Goal: Information Seeking & Learning: Learn about a topic

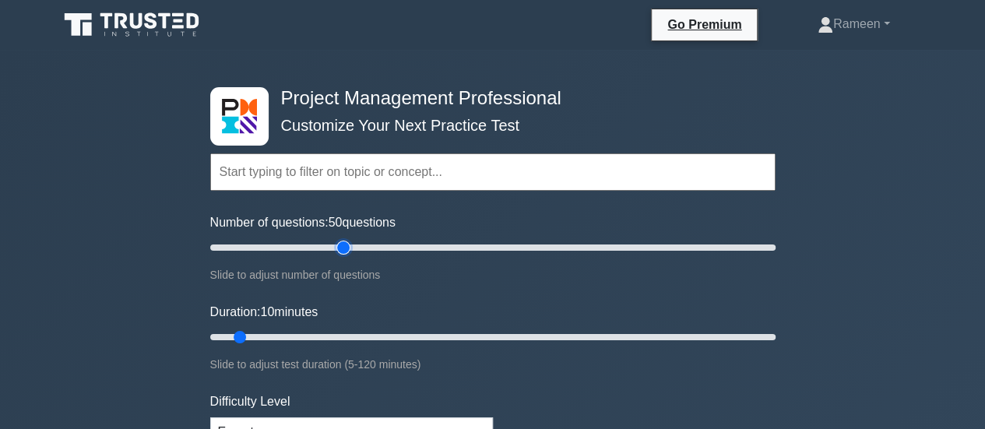
click at [350, 245] on input "Number of questions: 50 questions" at bounding box center [493, 247] width 566 height 19
click at [318, 244] on input "Number of questions: 40 questions" at bounding box center [493, 247] width 566 height 19
type input "30"
click at [290, 248] on input "Number of questions: 30 questions" at bounding box center [493, 247] width 566 height 19
click at [298, 333] on input "Duration: 20 minutes" at bounding box center [493, 337] width 566 height 19
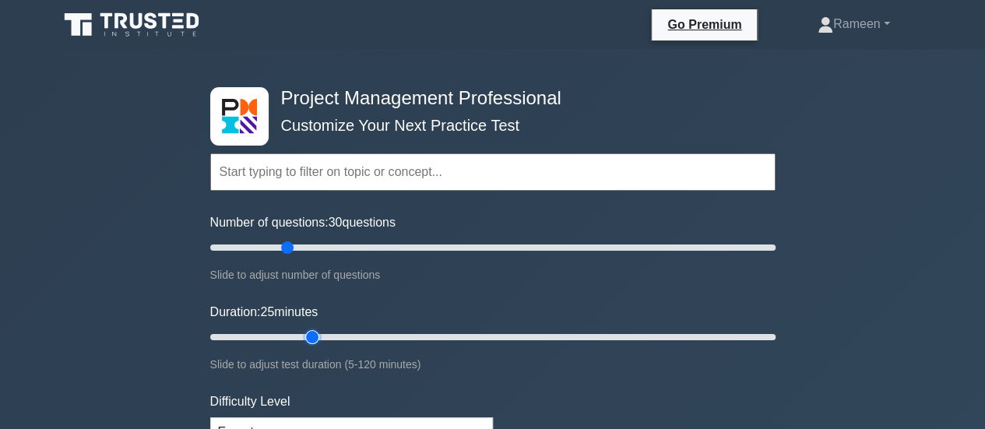
click at [305, 331] on input "Duration: 25 minutes" at bounding box center [493, 337] width 566 height 19
type input "30"
click at [327, 331] on input "Duration: 30 minutes" at bounding box center [493, 337] width 566 height 19
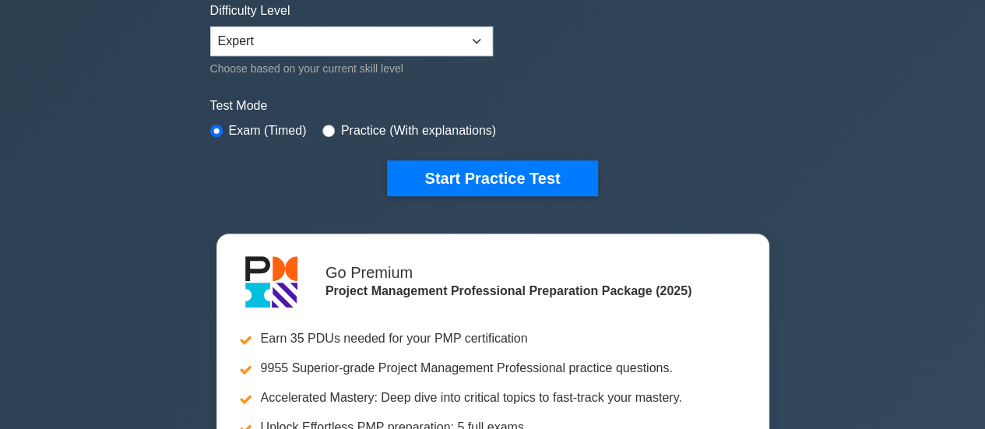
scroll to position [396, 0]
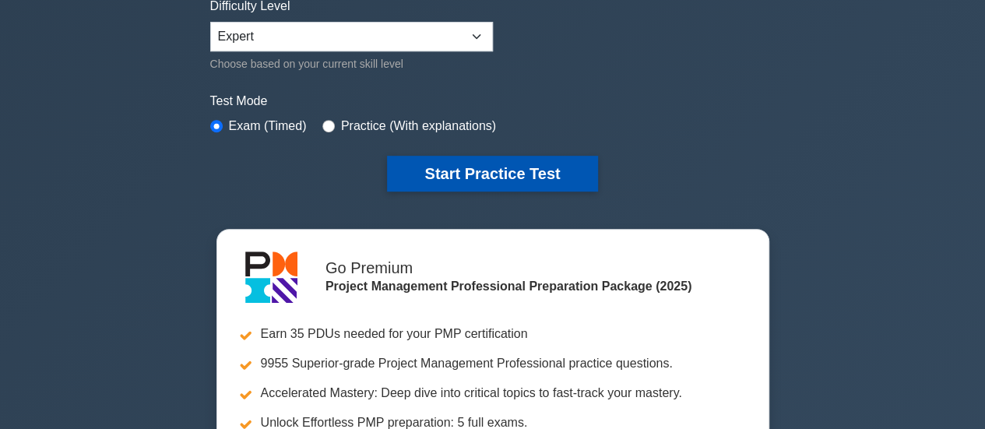
click at [542, 177] on button "Start Practice Test" at bounding box center [492, 174] width 210 height 36
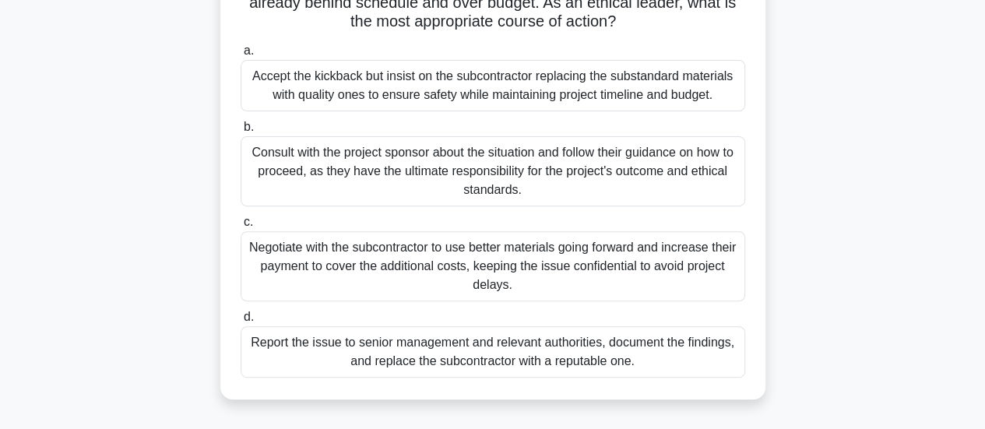
scroll to position [204, 0]
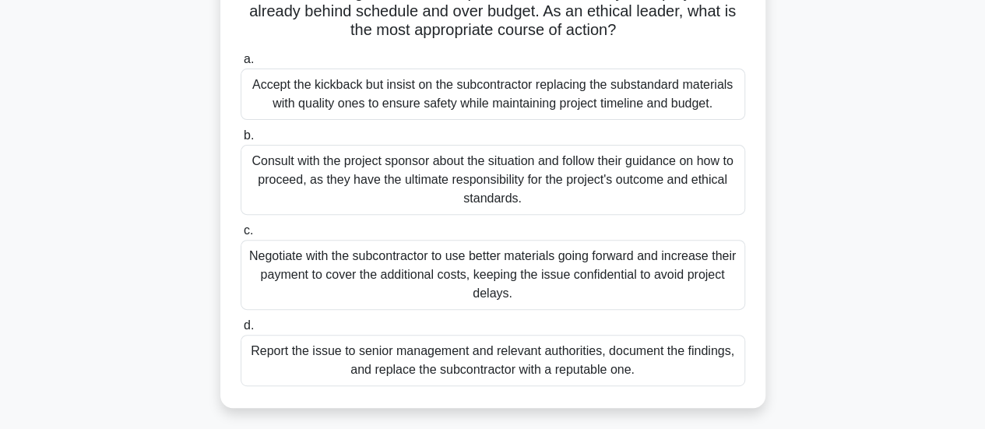
click at [481, 367] on div "Report the issue to senior management and relevant authorities, document the fi…" at bounding box center [493, 360] width 505 height 51
click at [241, 331] on input "d. Report the issue to senior management and relevant authorities, document the…" at bounding box center [241, 326] width 0 height 10
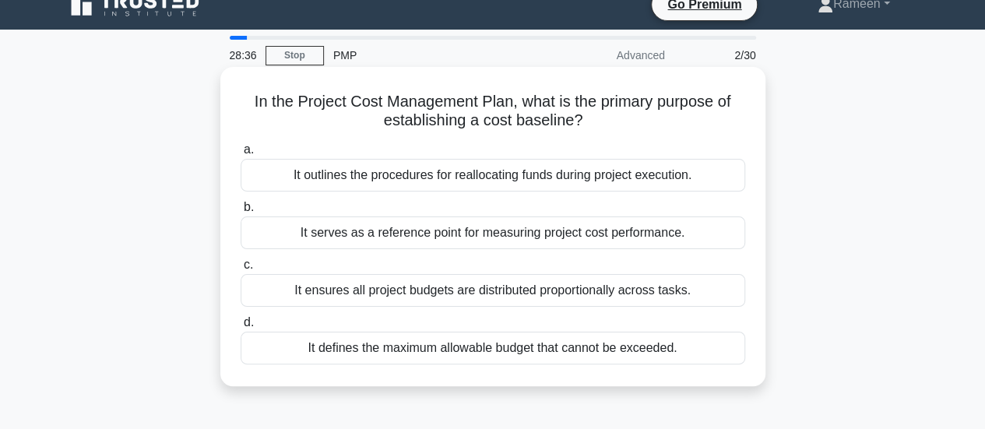
scroll to position [19, 0]
click at [478, 234] on div "It serves as a reference point for measuring project cost performance." at bounding box center [493, 233] width 505 height 33
click at [241, 213] on input "b. It serves as a reference point for measuring project cost performance." at bounding box center [241, 208] width 0 height 10
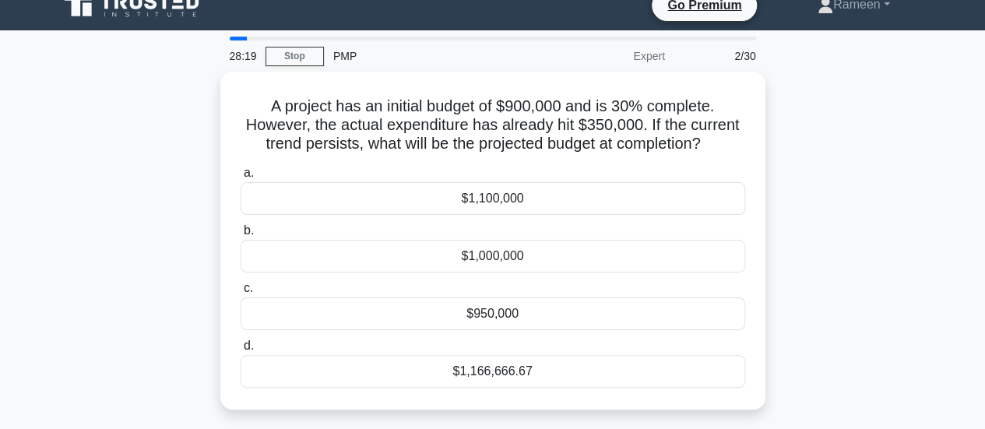
scroll to position [0, 0]
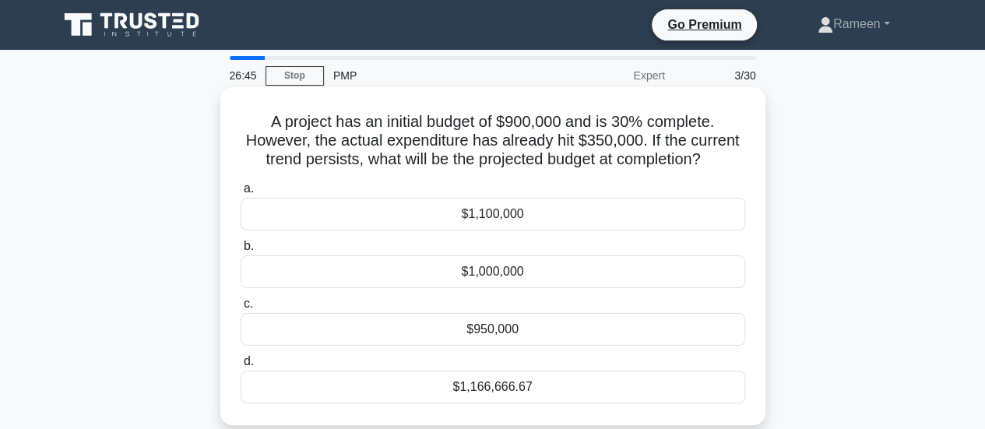
click at [514, 394] on div "$1,166,666.67" at bounding box center [493, 387] width 505 height 33
click at [241, 367] on input "d. $1,166,666.67" at bounding box center [241, 362] width 0 height 10
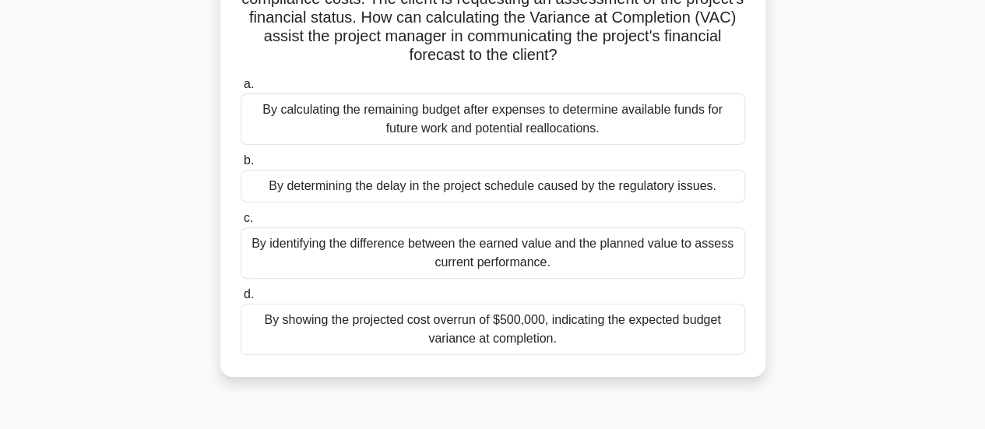
scroll to position [47, 0]
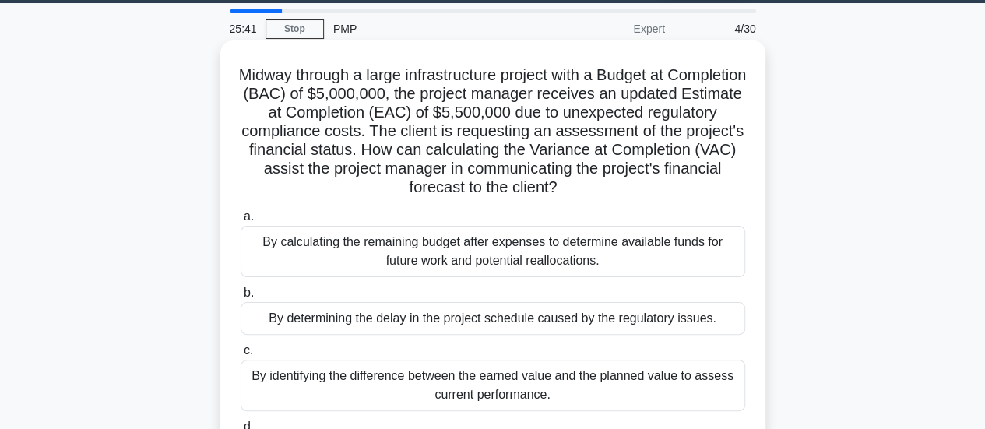
click at [618, 245] on div "By calculating the remaining budget after expenses to determine available funds…" at bounding box center [493, 251] width 505 height 51
click at [241, 222] on input "a. By calculating the remaining budget after expenses to determine available fu…" at bounding box center [241, 217] width 0 height 10
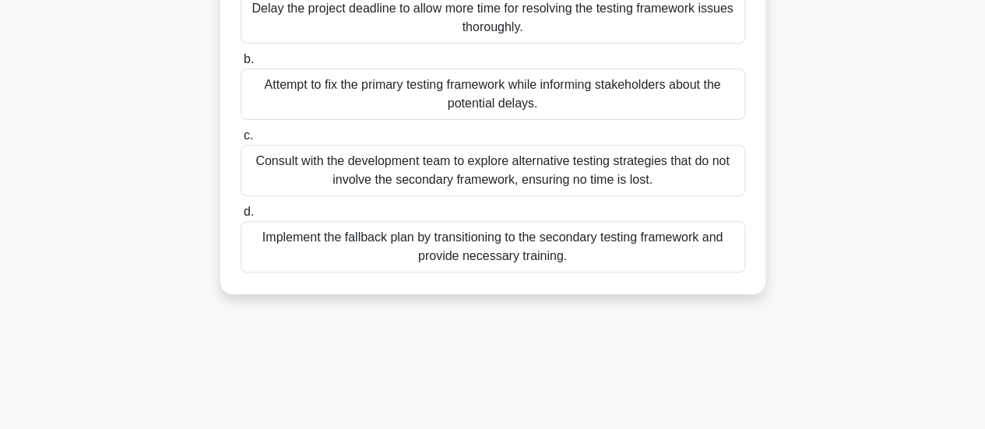
scroll to position [244, 0]
click at [544, 169] on div "Consult with the development team to explore alternative testing strategies tha…" at bounding box center [493, 169] width 505 height 51
click at [241, 140] on input "c. Consult with the development team to explore alternative testing strategies …" at bounding box center [241, 135] width 0 height 10
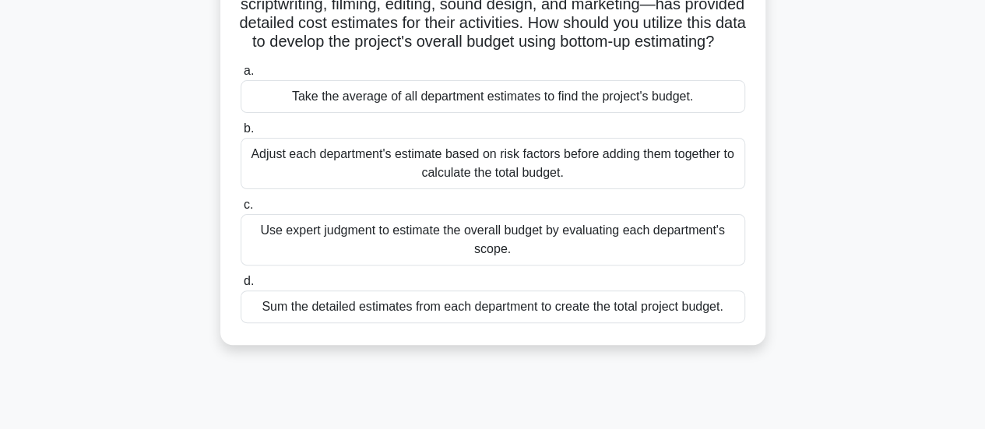
scroll to position [137, 0]
click at [608, 172] on div "Adjust each department's estimate based on risk factors before adding them toge…" at bounding box center [493, 162] width 505 height 51
click at [241, 133] on input "b. Adjust each department's estimate based on risk factors before adding them t…" at bounding box center [241, 128] width 0 height 10
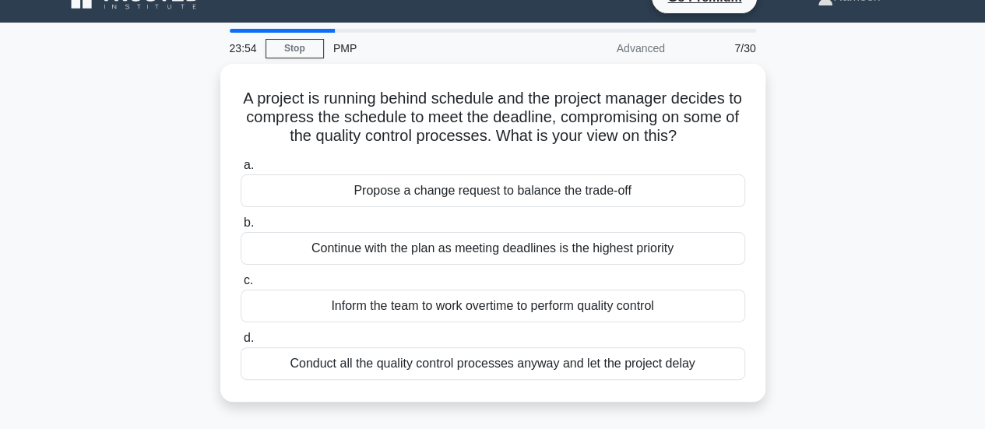
scroll to position [0, 0]
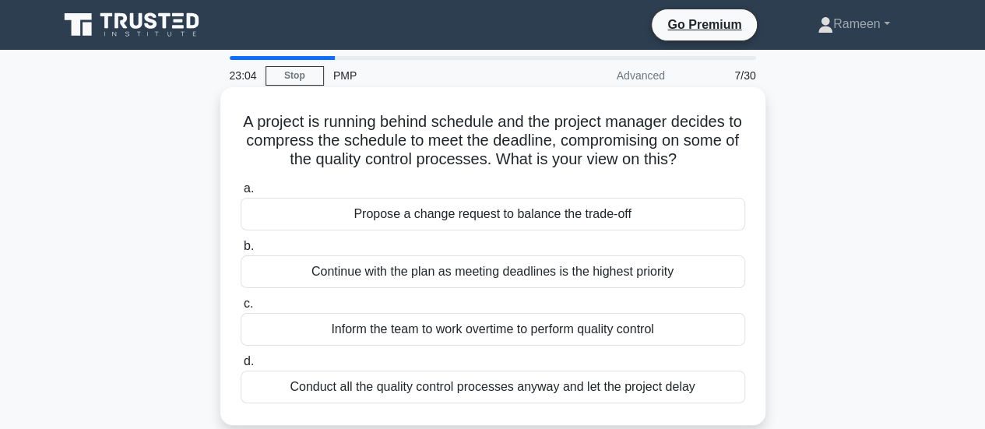
click at [623, 213] on div "Propose a change request to balance the trade-off" at bounding box center [493, 214] width 505 height 33
click at [241, 194] on input "a. Propose a change request to balance the trade-off" at bounding box center [241, 189] width 0 height 10
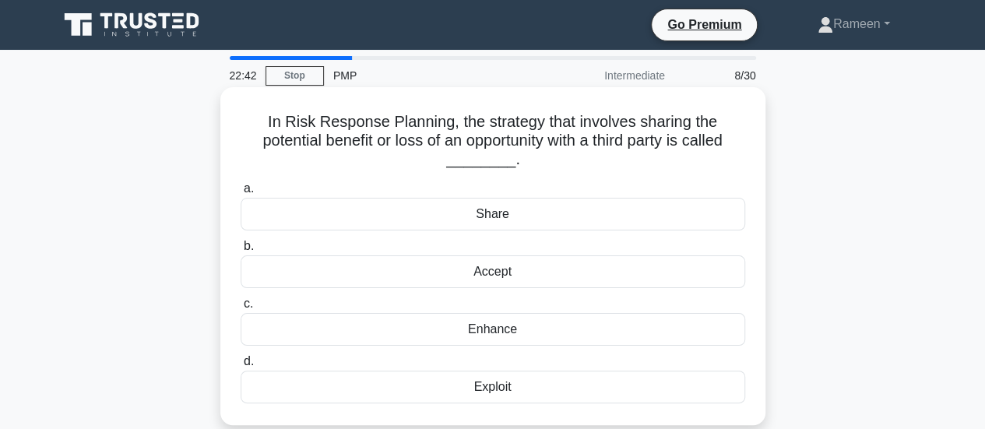
scroll to position [1, 0]
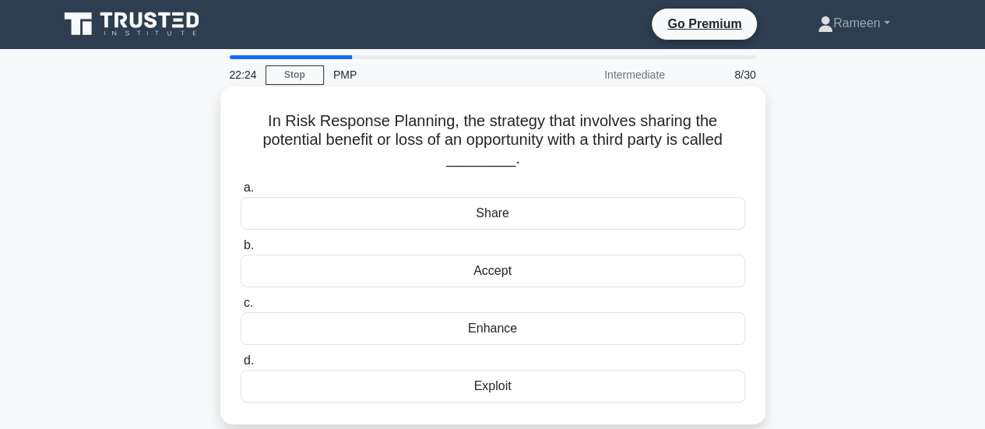
click at [550, 201] on div "Share" at bounding box center [493, 213] width 505 height 33
click at [241, 193] on input "a. Share" at bounding box center [241, 188] width 0 height 10
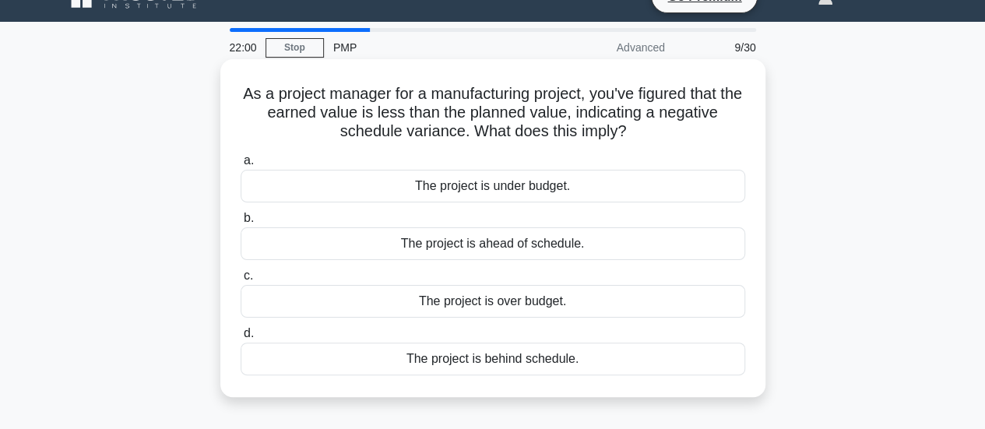
scroll to position [27, 0]
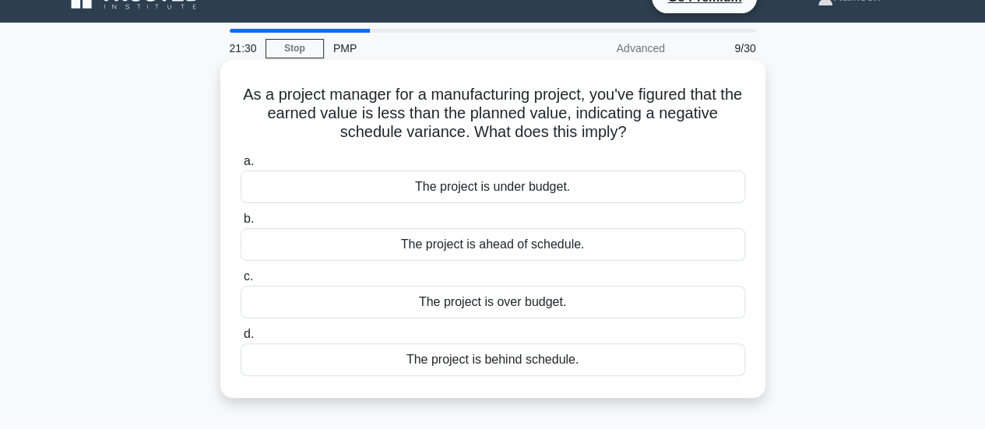
click at [542, 242] on div "The project is ahead of schedule." at bounding box center [493, 244] width 505 height 33
click at [241, 224] on input "b. The project is ahead of schedule." at bounding box center [241, 219] width 0 height 10
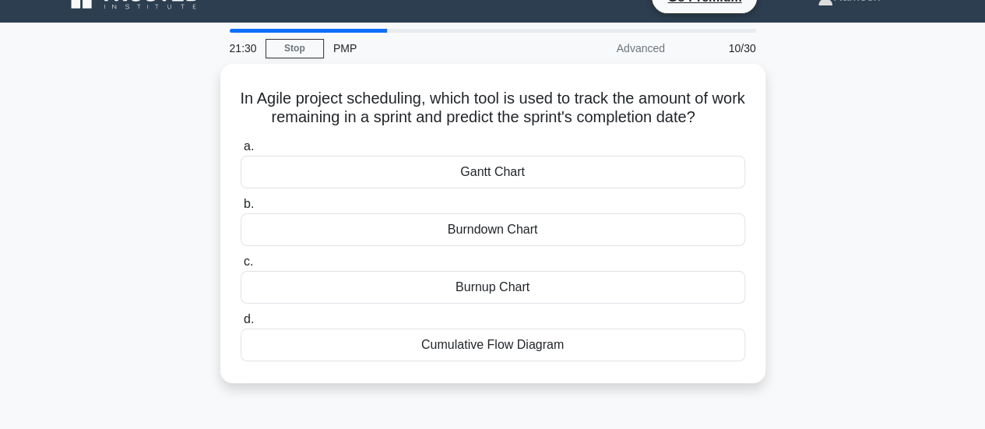
scroll to position [0, 0]
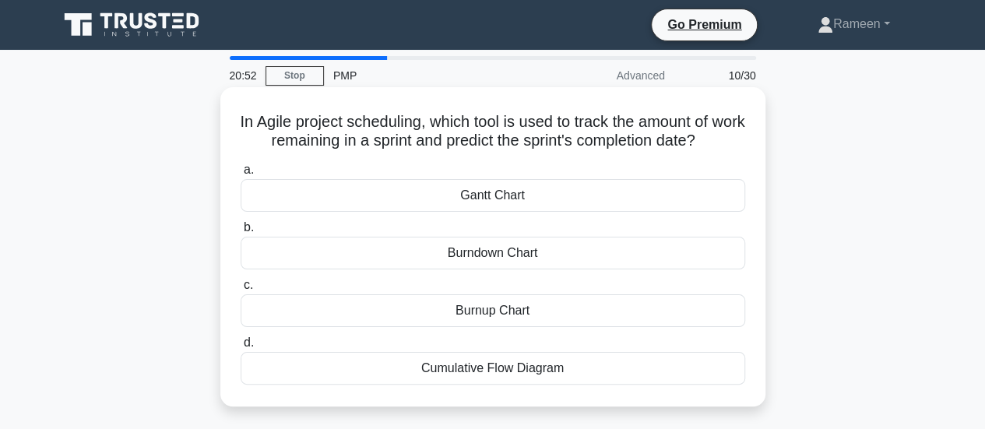
click at [523, 202] on div "Gantt Chart" at bounding box center [493, 195] width 505 height 33
click at [241, 175] on input "a. Gantt Chart" at bounding box center [241, 170] width 0 height 10
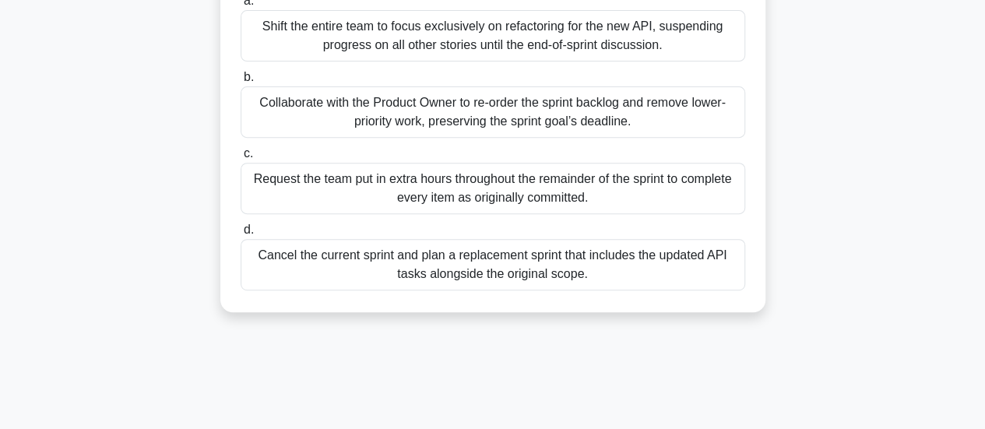
scroll to position [248, 0]
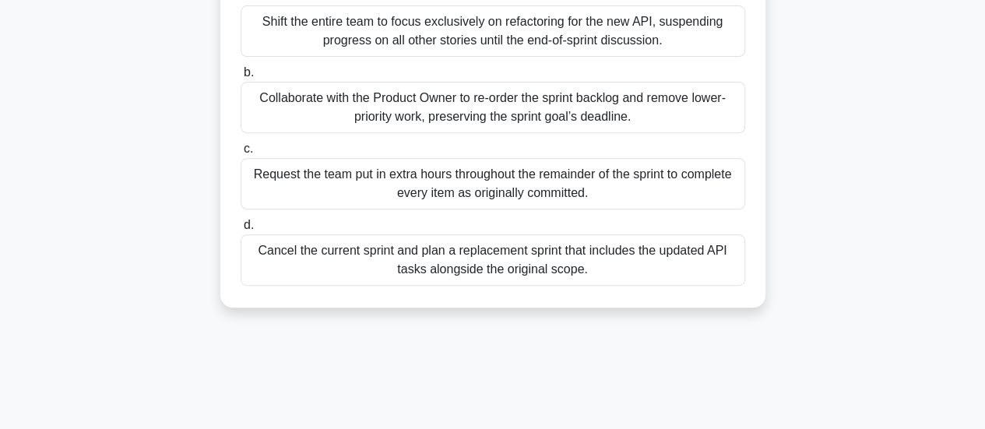
click at [534, 203] on div "Request the team put in extra hours throughout the remainder of the sprint to c…" at bounding box center [493, 183] width 505 height 51
click at [241, 154] on input "c. Request the team put in extra hours throughout the remainder of the sprint t…" at bounding box center [241, 149] width 0 height 10
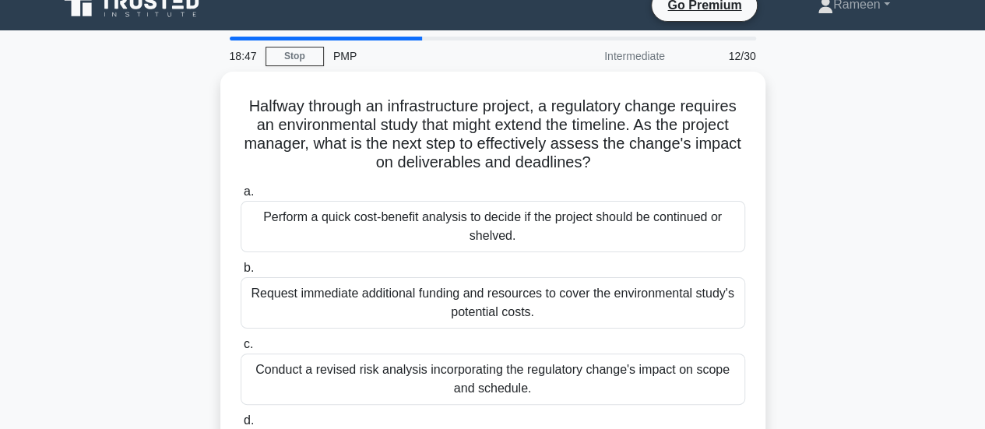
scroll to position [19, 0]
click at [293, 58] on link "Stop" at bounding box center [295, 57] width 58 height 19
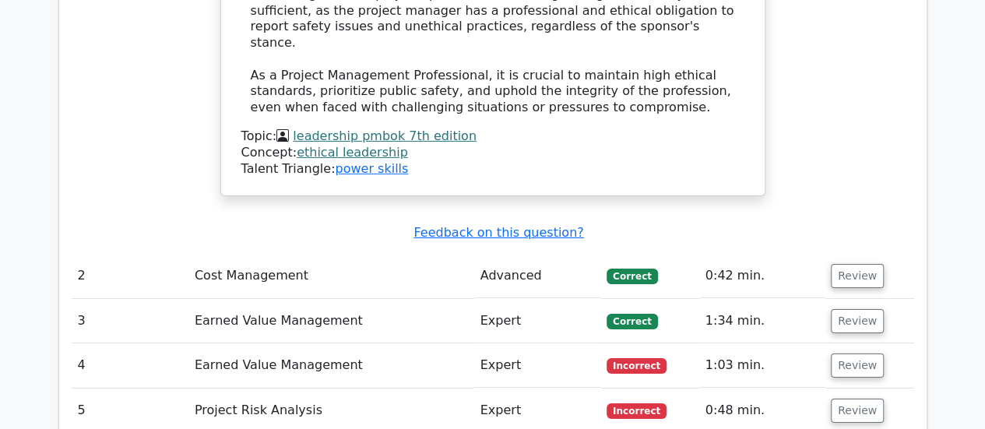
scroll to position [2493, 0]
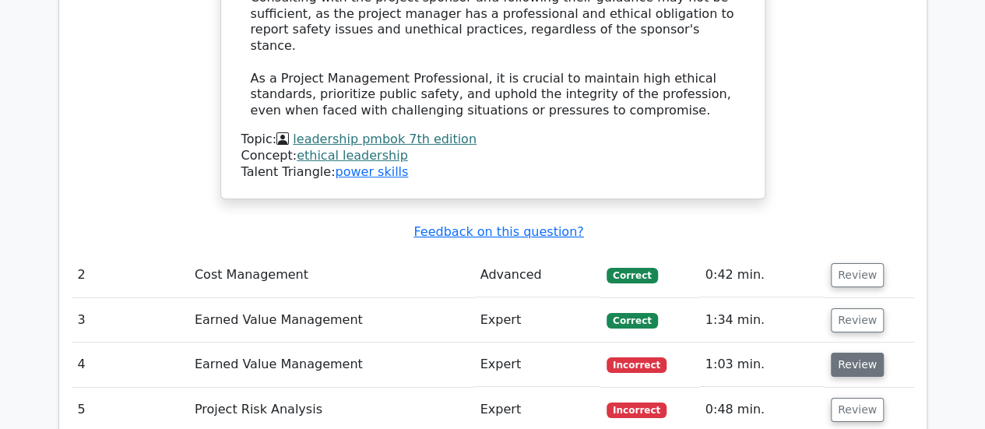
click at [844, 353] on button "Review" at bounding box center [857, 365] width 53 height 24
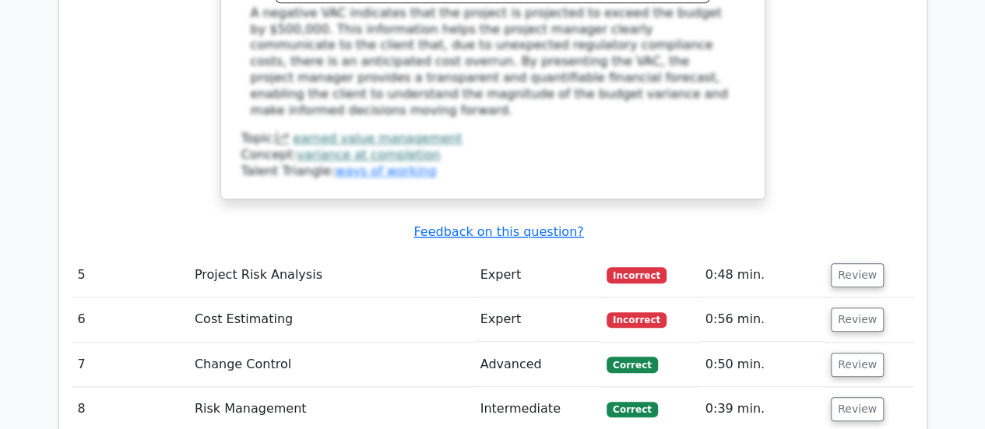
scroll to position [3554, 0]
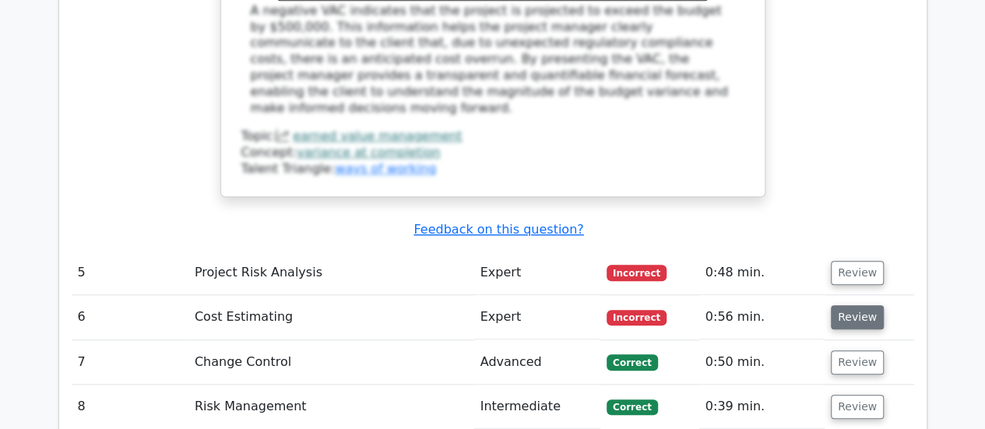
click at [857, 305] on button "Review" at bounding box center [857, 317] width 53 height 24
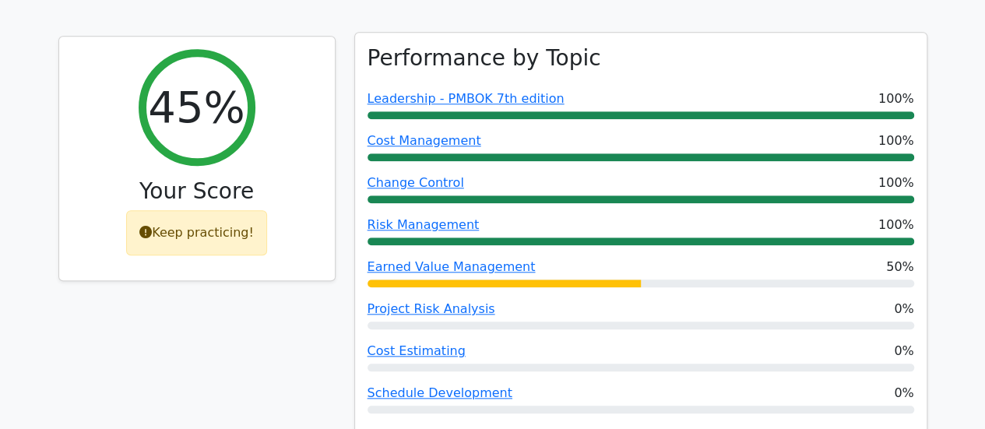
scroll to position [664, 0]
